Goal: Transaction & Acquisition: Purchase product/service

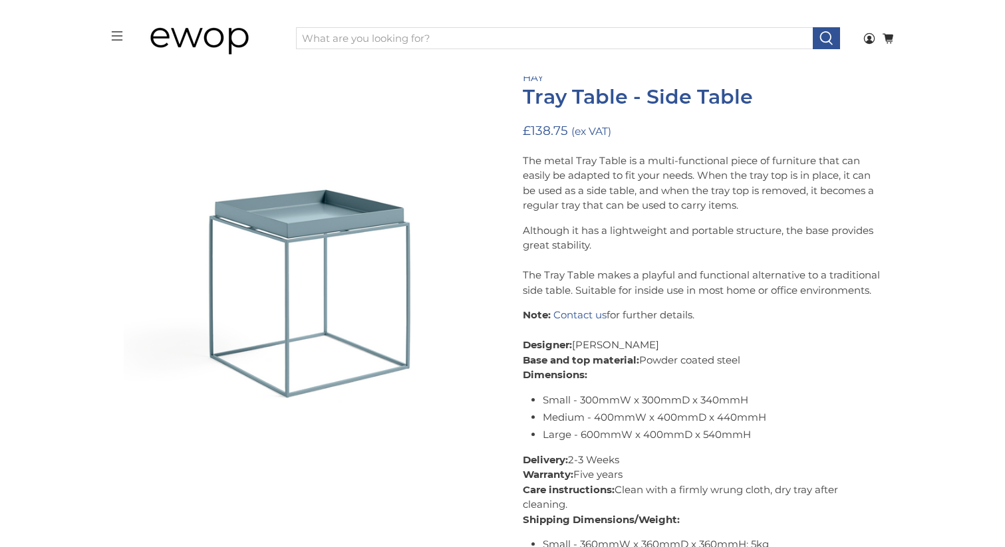
scroll to position [155, 0]
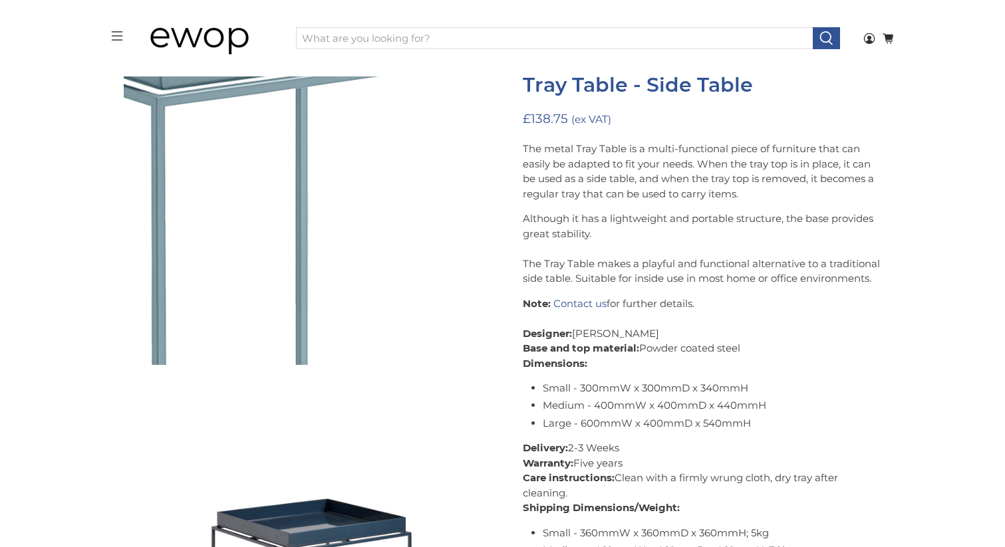
click at [334, 205] on img at bounding box center [219, 133] width 1330 height 1330
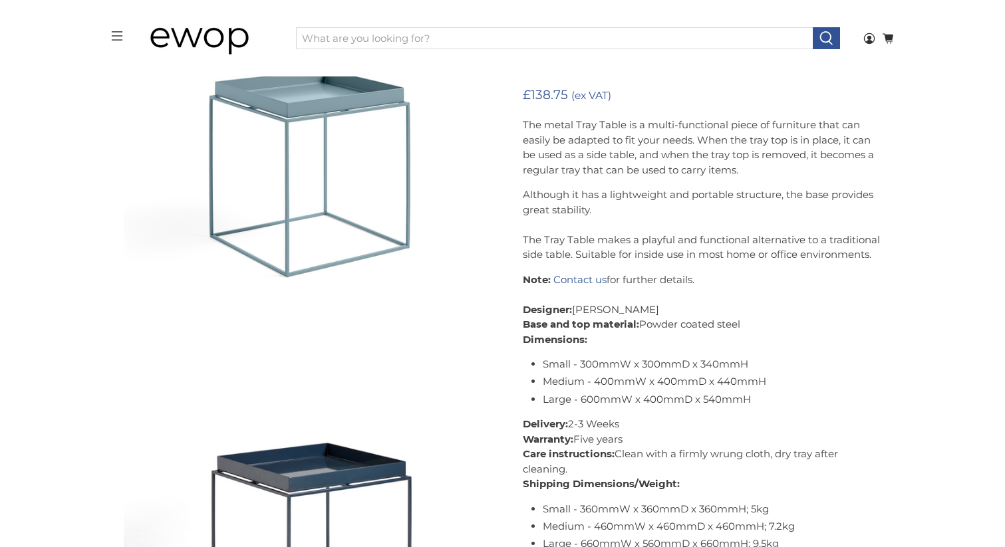
scroll to position [218, 0]
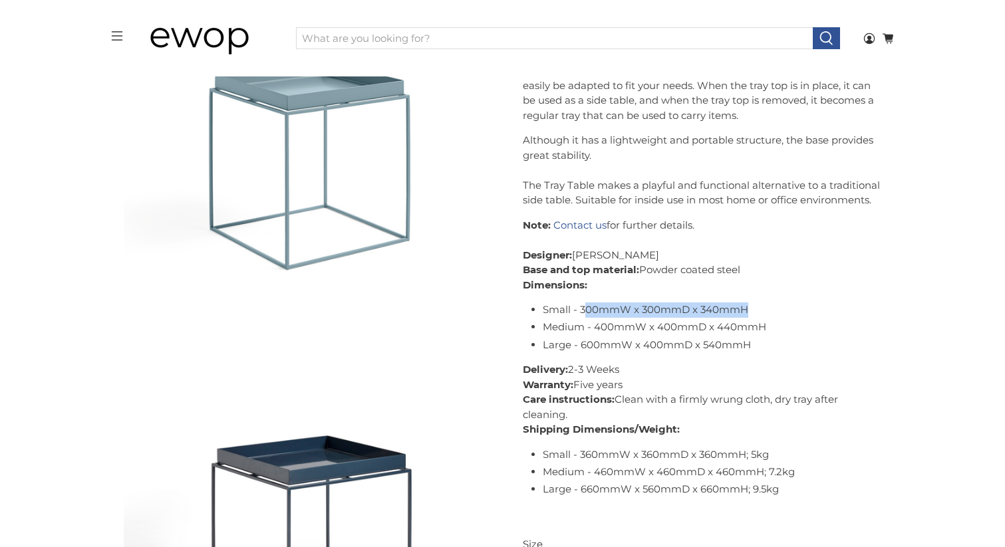
drag, startPoint x: 582, startPoint y: 312, endPoint x: 756, endPoint y: 307, distance: 174.3
click at [756, 307] on li "Small - 300mmW x 300mmD x 340mmH" at bounding box center [712, 310] width 339 height 15
copy li "00mmW x 300mmD x 340mmH"
click at [709, 331] on li "Medium - 400mmW x 400mmD x 440mmH" at bounding box center [712, 327] width 339 height 15
drag, startPoint x: 728, startPoint y: 308, endPoint x: 581, endPoint y: 314, distance: 147.8
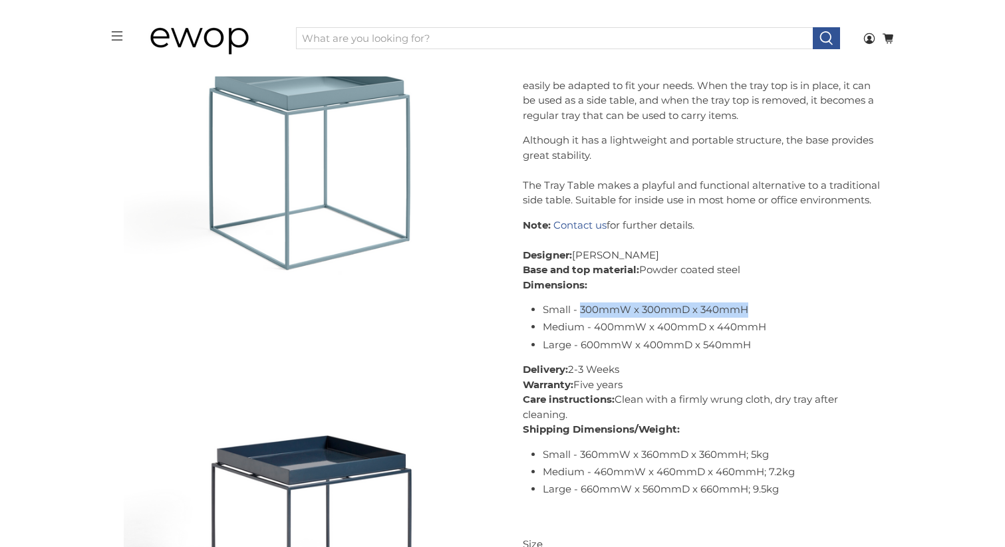
click at [581, 314] on li "Small - 300mmW x 300mmD x 340mmH" at bounding box center [712, 310] width 339 height 15
copy li "300mmW x 300mmD x 340mmH"
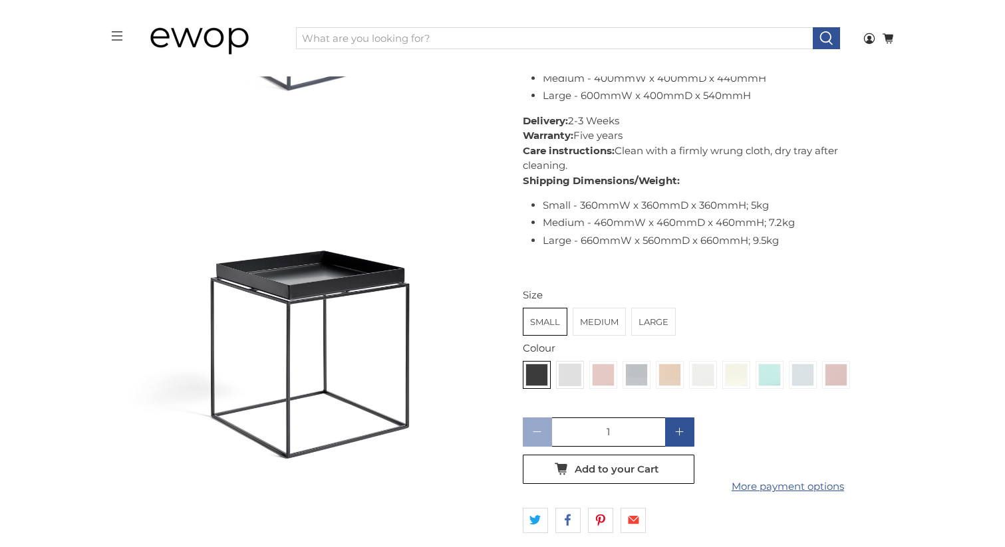
scroll to position [777, 0]
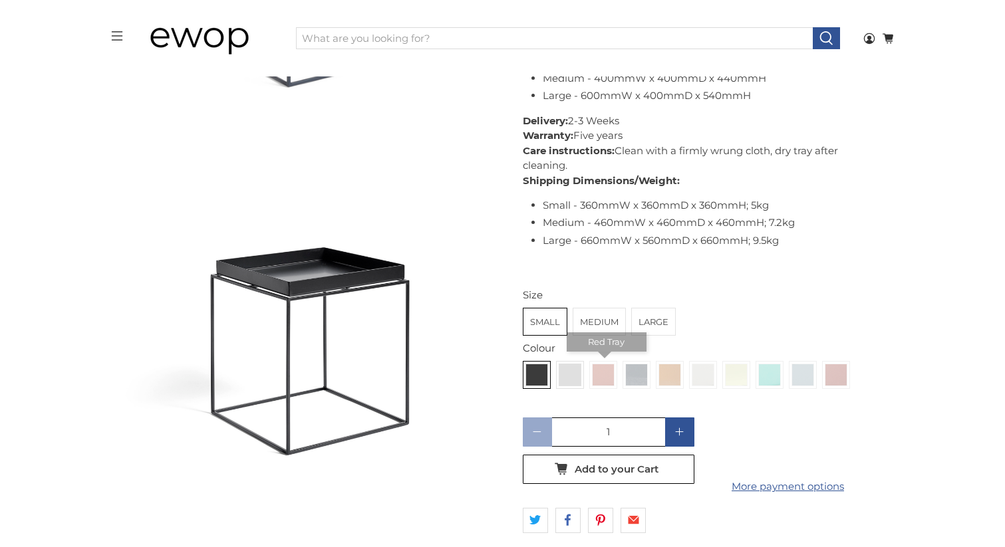
click at [603, 374] on img at bounding box center [603, 374] width 21 height 21
click at [0, 0] on input "radio" at bounding box center [0, 0] width 0 height 0
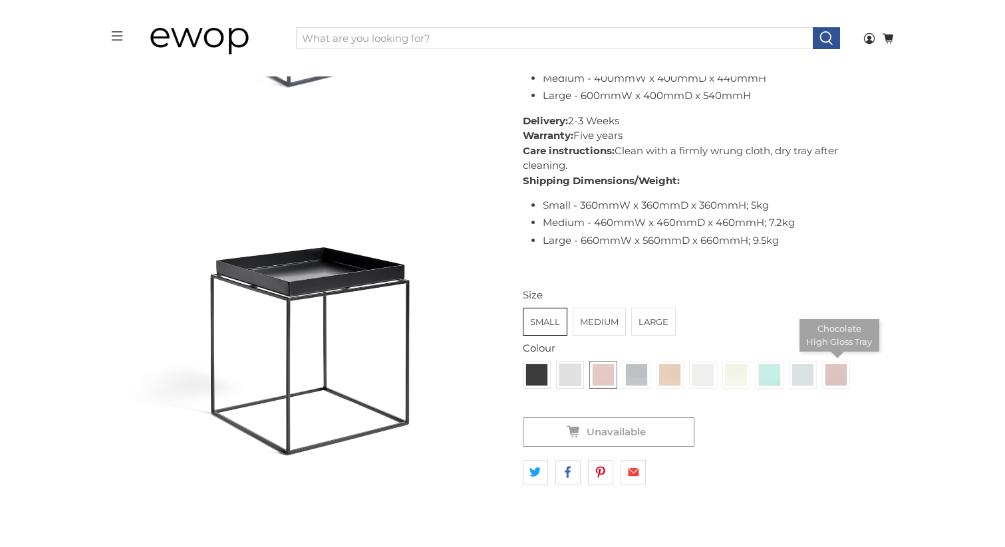
click at [832, 374] on img at bounding box center [835, 374] width 21 height 21
click at [0, 0] on input "radio" at bounding box center [0, 0] width 0 height 0
click at [833, 374] on img at bounding box center [835, 374] width 21 height 21
click at [0, 0] on input "radio" at bounding box center [0, 0] width 0 height 0
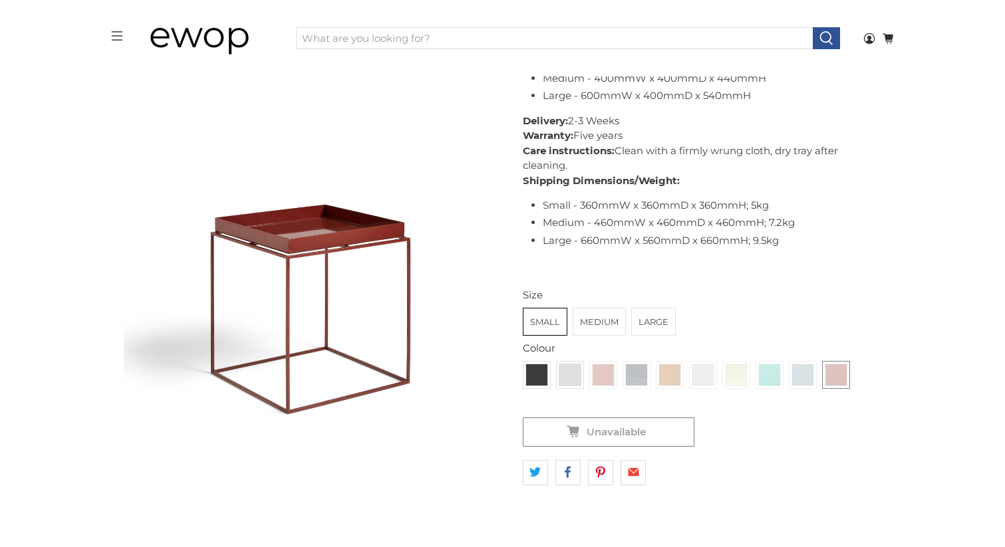
scroll to position [1212, 0]
